Goal: Task Accomplishment & Management: Manage account settings

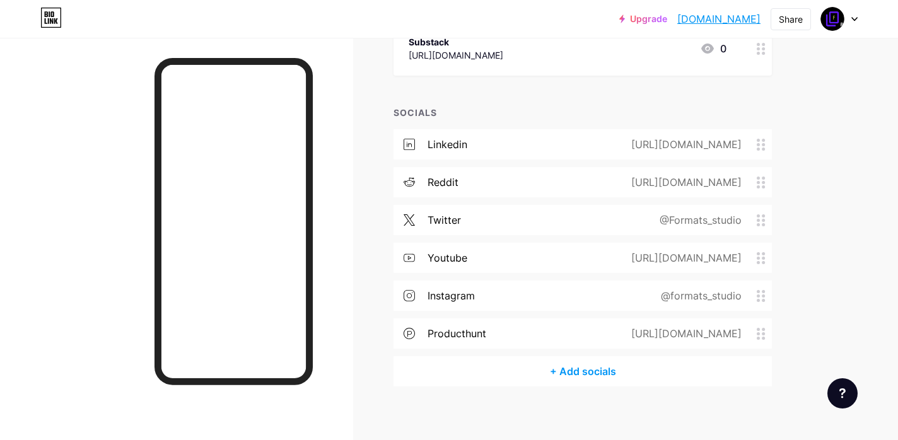
scroll to position [315, 0]
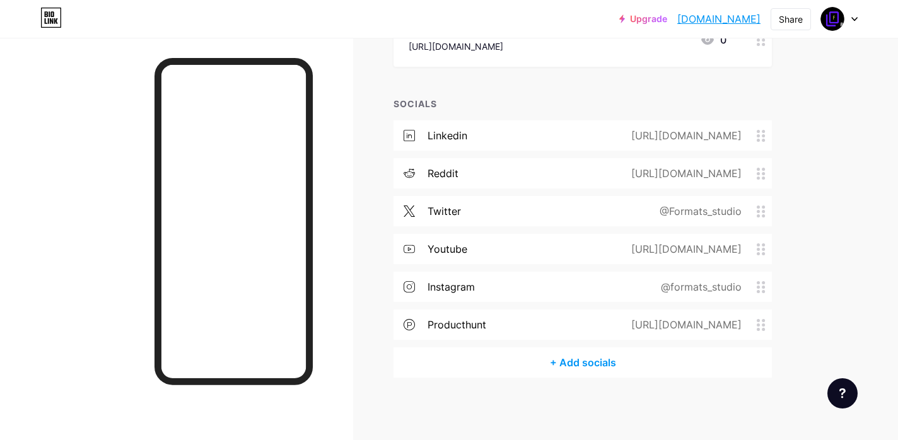
click at [569, 362] on div "+ Add socials" at bounding box center [582, 362] width 378 height 30
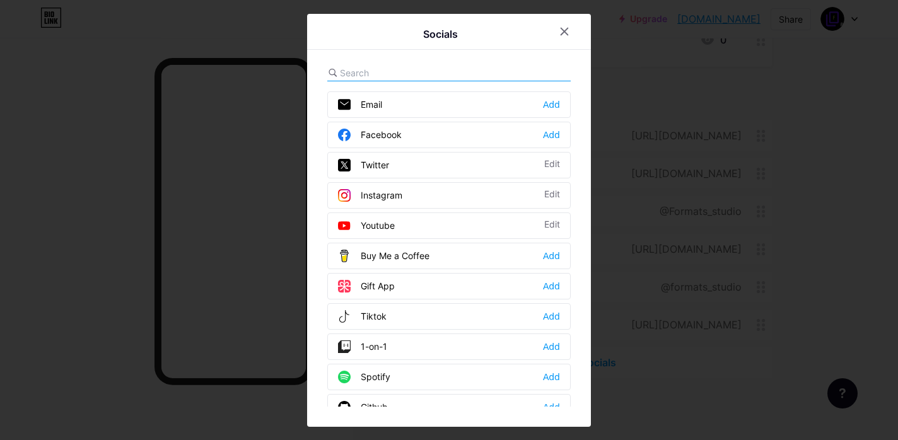
click at [439, 65] on div at bounding box center [448, 73] width 243 height 16
click at [425, 72] on input "text" at bounding box center [409, 72] width 139 height 13
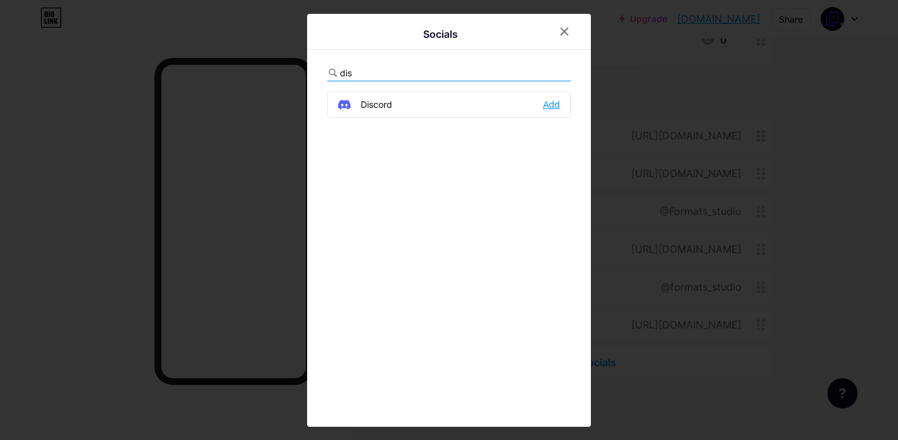
type input "dis"
click at [551, 108] on div "Add" at bounding box center [551, 104] width 17 height 13
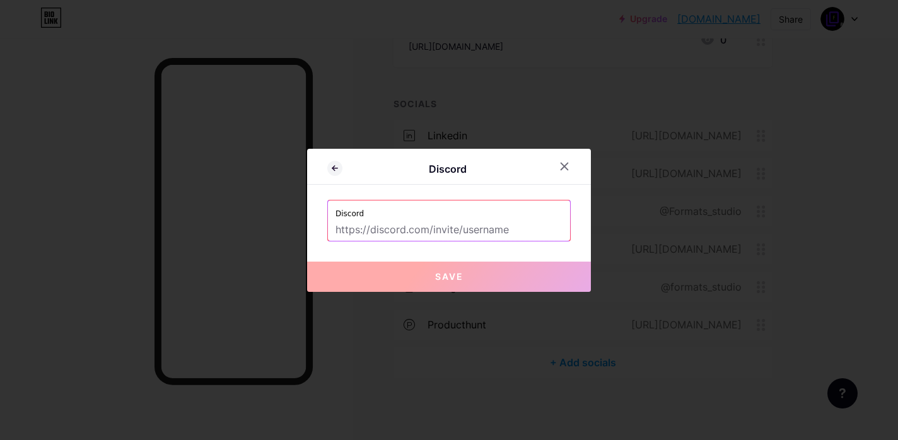
click at [456, 231] on input "text" at bounding box center [448, 229] width 227 height 21
paste input "[URL][DOMAIN_NAME]"
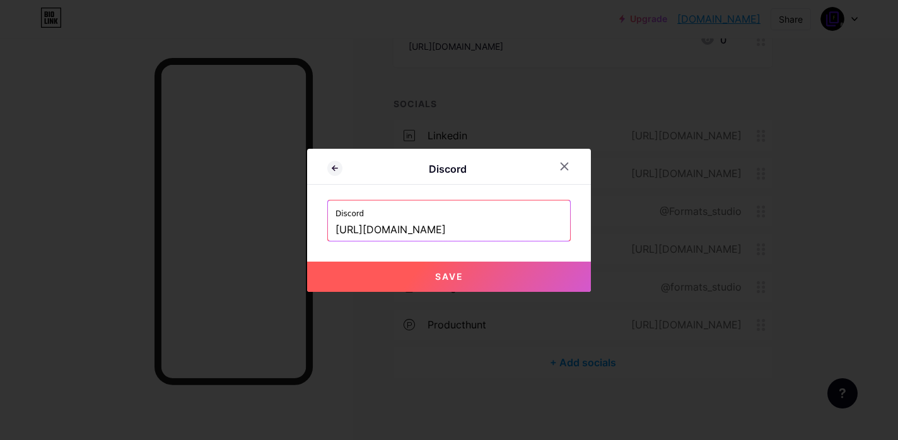
type input "[URL][DOMAIN_NAME]"
click at [465, 281] on button "Save" at bounding box center [449, 277] width 284 height 30
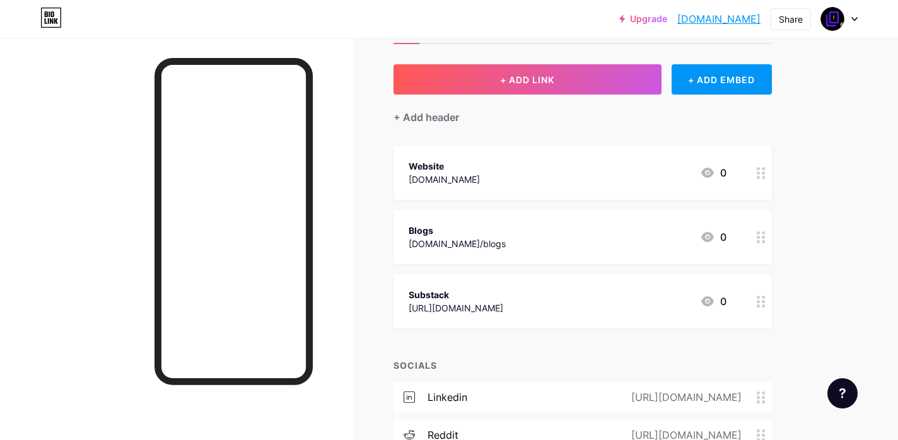
scroll to position [5, 0]
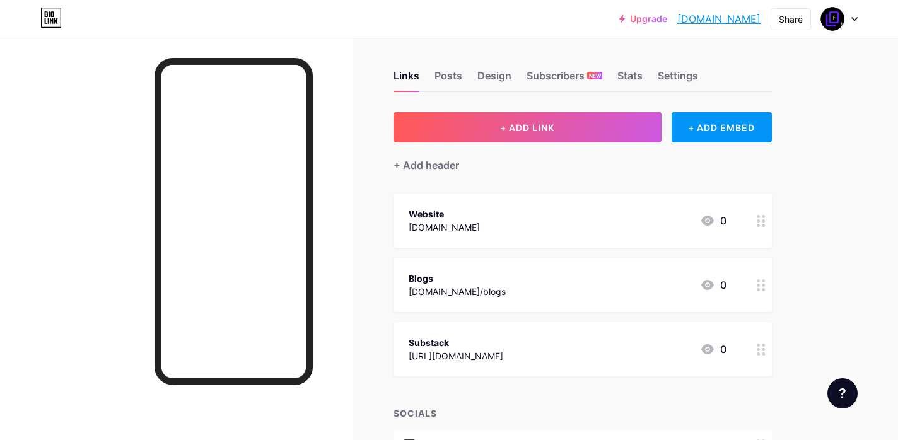
click at [429, 340] on div "Substack" at bounding box center [456, 342] width 95 height 13
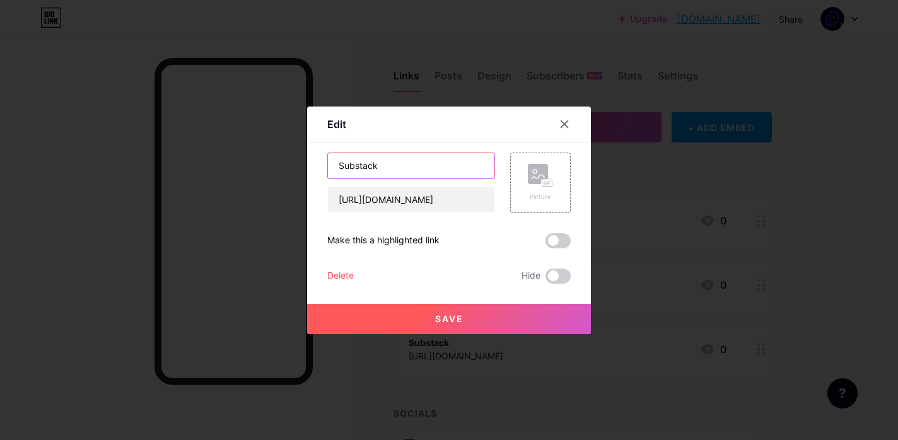
drag, startPoint x: 390, startPoint y: 166, endPoint x: 318, endPoint y: 165, distance: 71.9
click at [318, 165] on div "Edit Content YouTube Play YouTube video without leaving your page. ADD Vimeo Pl…" at bounding box center [449, 221] width 284 height 228
type input "Newsletter"
click at [432, 318] on button "Save" at bounding box center [449, 319] width 284 height 30
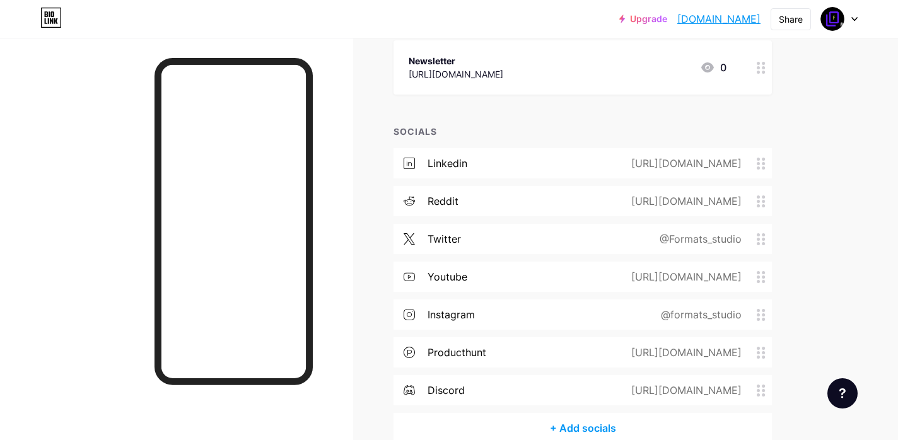
scroll to position [352, 0]
